Goal: Task Accomplishment & Management: Use online tool/utility

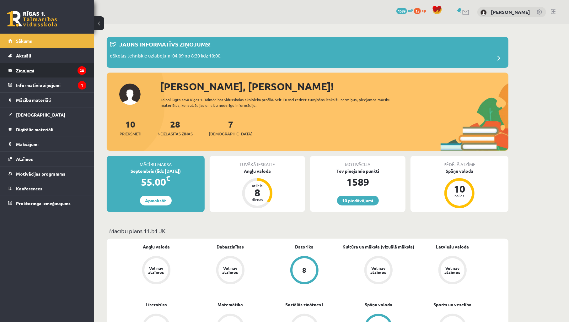
click at [28, 74] on legend "Ziņojumi 28" at bounding box center [51, 70] width 70 height 14
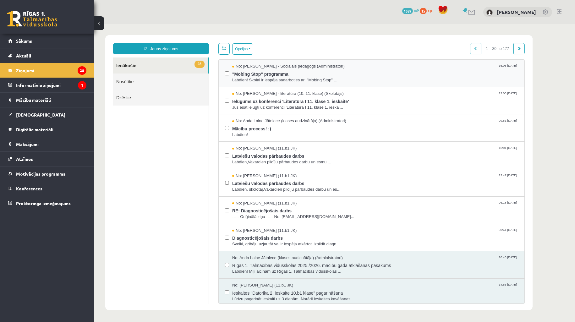
click at [294, 81] on span "Labdien! Skolai ir iespēja sadarboties ar "Mobing Stop" ..." at bounding box center [375, 80] width 286 height 6
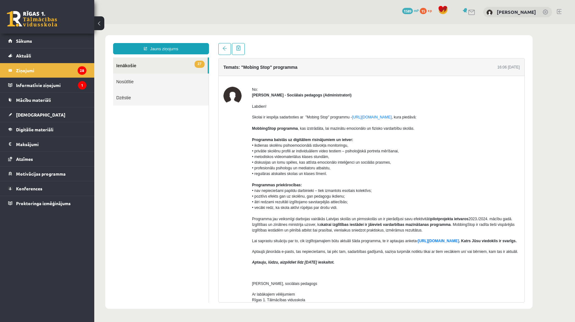
click at [131, 66] on link "27 Ienākošie" at bounding box center [160, 65] width 95 height 16
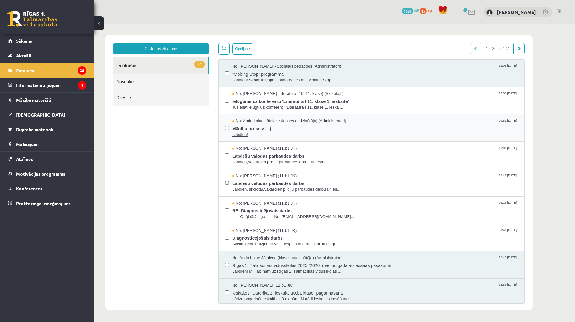
click at [261, 127] on span "Mācību process! :)" at bounding box center [375, 128] width 286 height 8
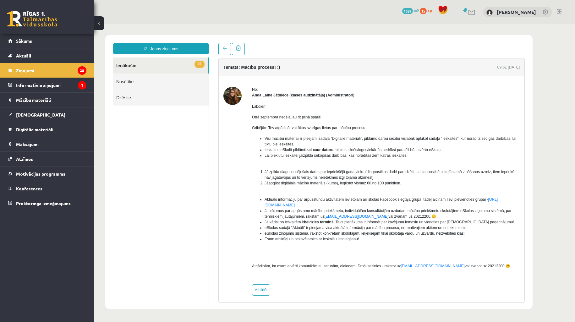
click at [545, 165] on body "Jauns ziņojums 26 Ienākošie Nosūtītie Dzēstie ** ********* ********* ******* Te…" at bounding box center [334, 172] width 480 height 296
click at [551, 161] on body "Jauns ziņojums 26 Ienākošie Nosūtītie Dzēstie ** ********* ********* ******* Te…" at bounding box center [334, 172] width 480 height 296
click at [36, 88] on legend "Informatīvie ziņojumi 1" at bounding box center [51, 85] width 70 height 14
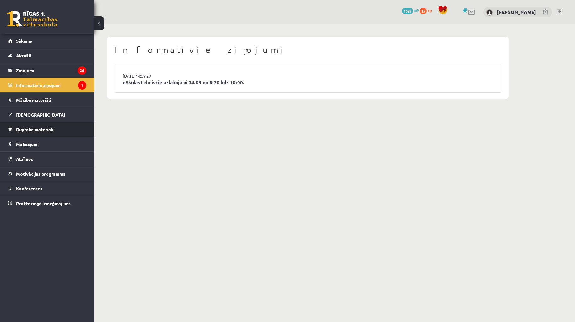
click at [47, 122] on link "Digitālie materiāli" at bounding box center [47, 129] width 78 height 14
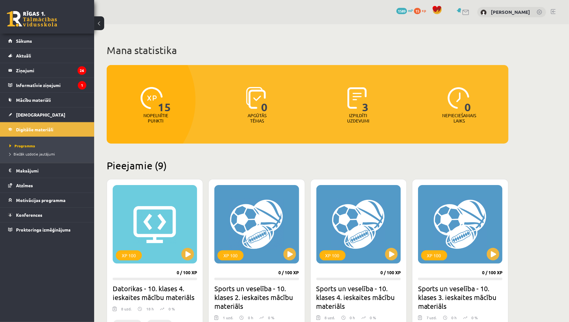
scroll to position [139, 0]
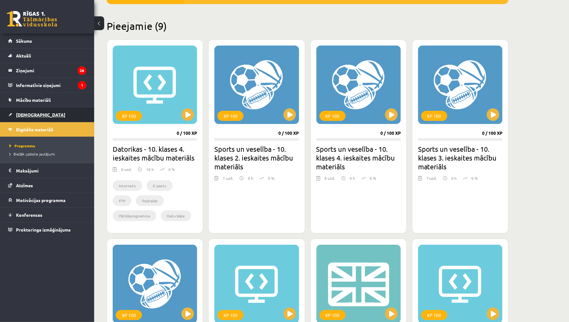
click at [32, 116] on span "[DEMOGRAPHIC_DATA]" at bounding box center [40, 115] width 49 height 6
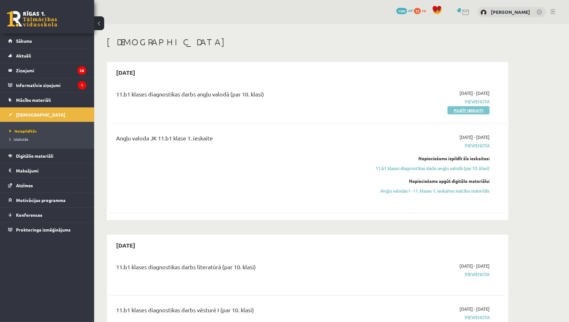
click at [465, 112] on link "Pildīt ieskaiti" at bounding box center [469, 110] width 42 height 8
click at [479, 192] on link "Angļu valodas I - 11. klases 1. ieskaites mācību materiāls" at bounding box center [431, 190] width 118 height 7
